Goal: Information Seeking & Learning: Learn about a topic

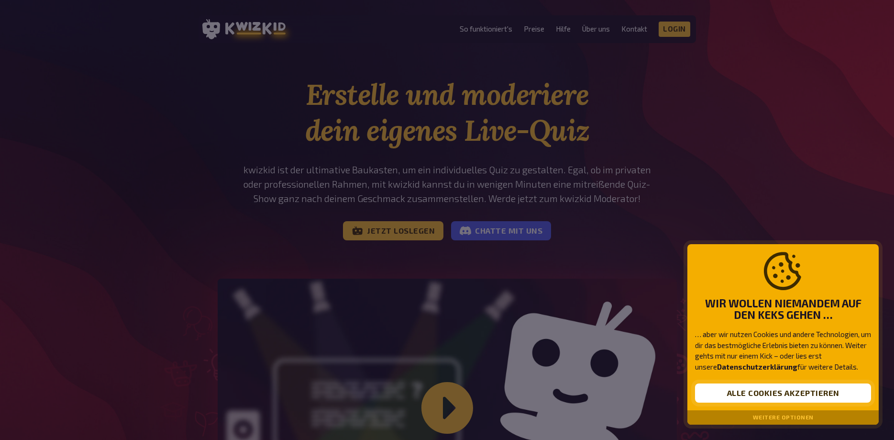
click at [787, 394] on button "Alle Cookies akzeptieren" at bounding box center [783, 392] width 176 height 19
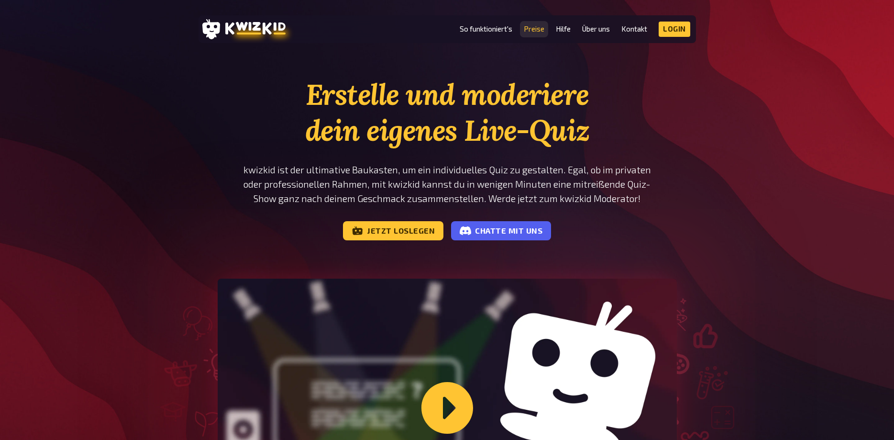
click at [536, 32] on link "Preise" at bounding box center [534, 29] width 21 height 8
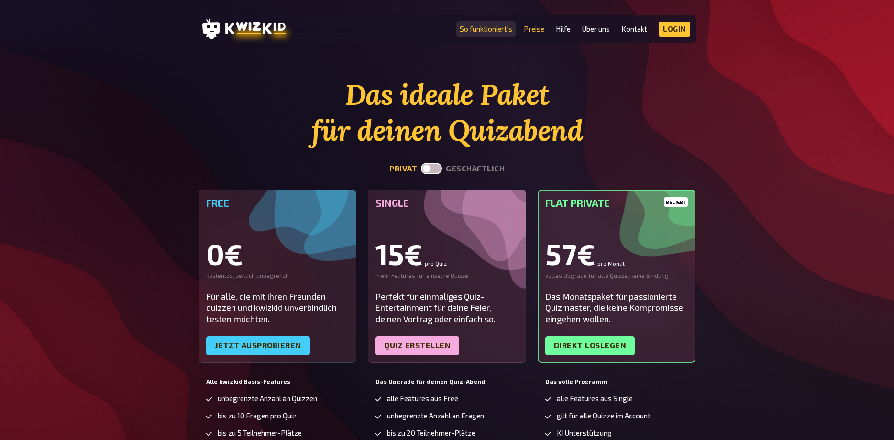
click at [488, 28] on link "So funktioniert's" at bounding box center [486, 29] width 53 height 8
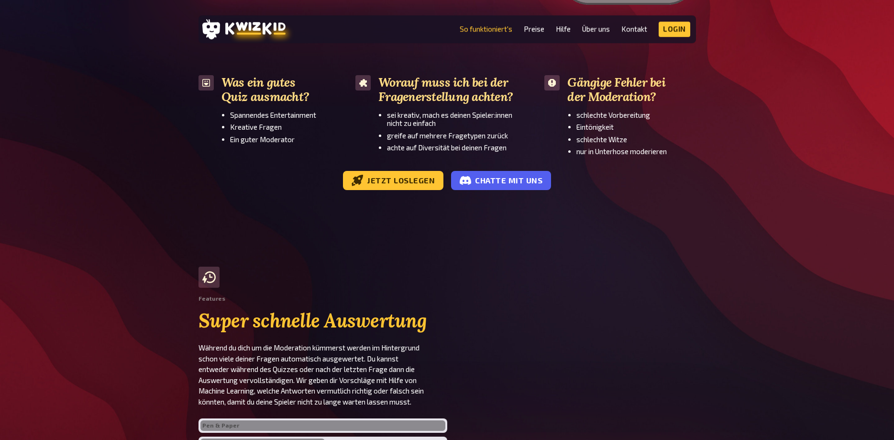
scroll to position [1708, 0]
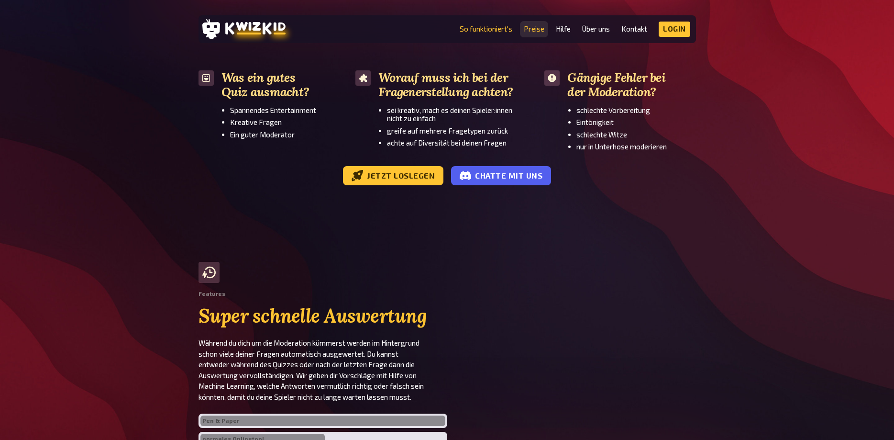
click at [532, 31] on link "Preise" at bounding box center [534, 29] width 21 height 8
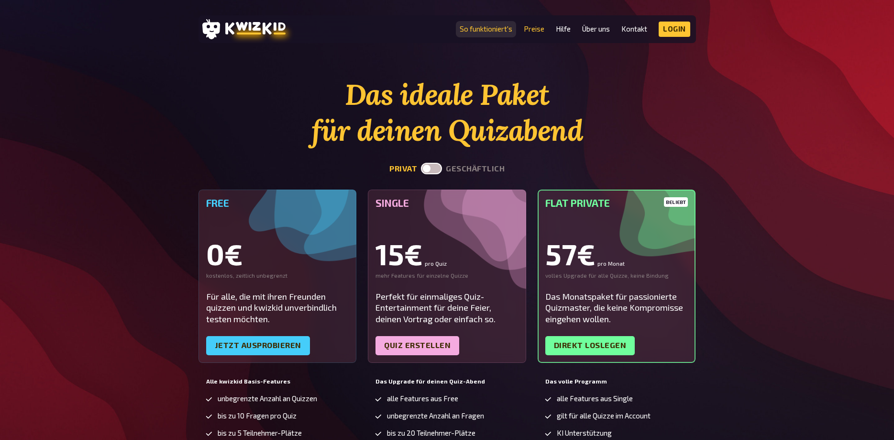
click at [497, 31] on link "So funktioniert's" at bounding box center [486, 29] width 53 height 8
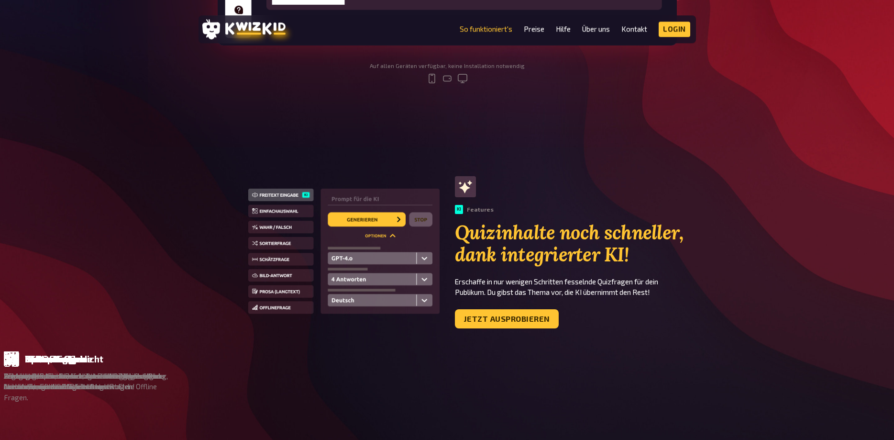
scroll to position [488, 0]
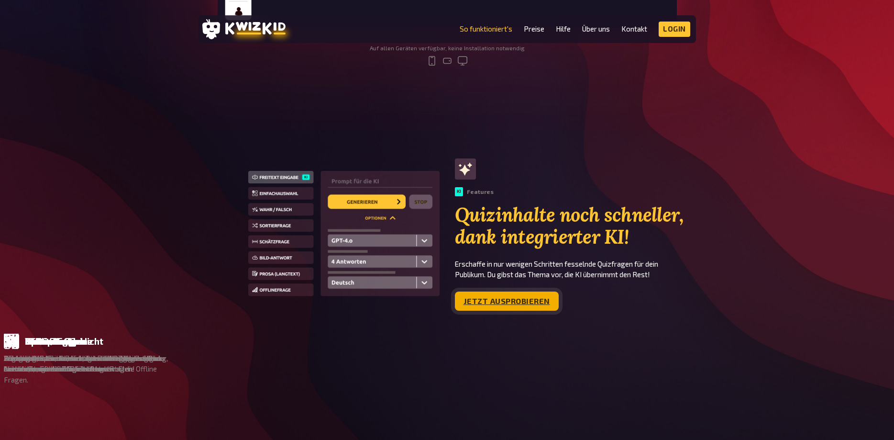
click at [529, 299] on link "Jetzt ausprobieren" at bounding box center [507, 300] width 104 height 19
